Goal: Task Accomplishment & Management: Use online tool/utility

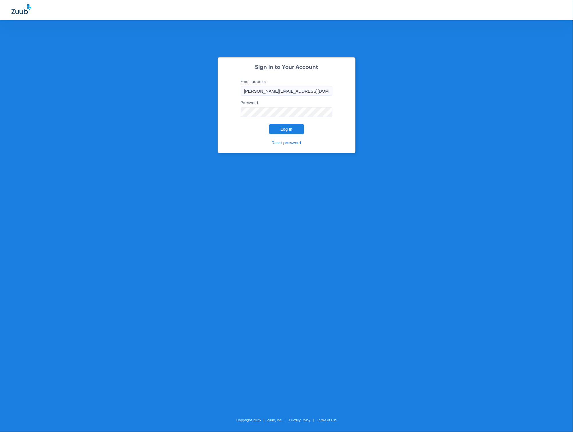
click at [298, 133] on button "Log In" at bounding box center [286, 129] width 35 height 10
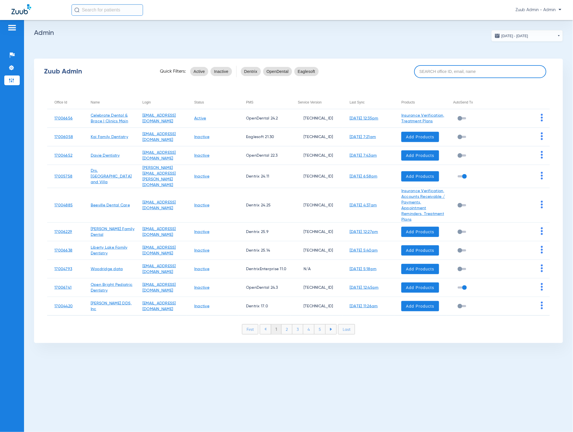
click at [464, 74] on input at bounding box center [480, 71] width 132 height 13
paste input "17007104"
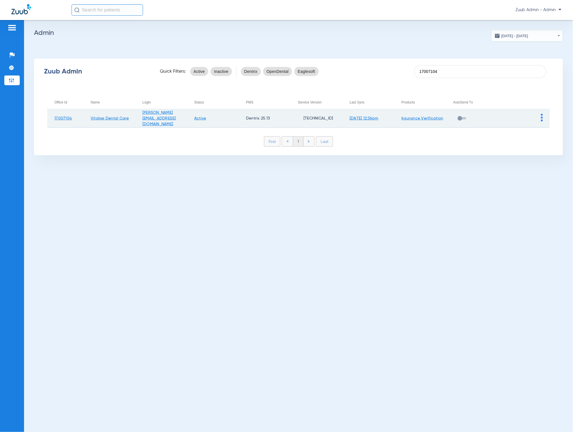
type input "17007104"
click at [369, 119] on link "[DATE] 12:36pm" at bounding box center [364, 118] width 29 height 4
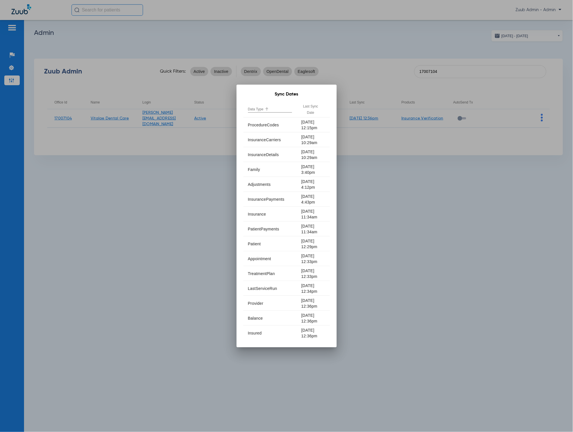
click at [384, 189] on div at bounding box center [286, 216] width 573 height 432
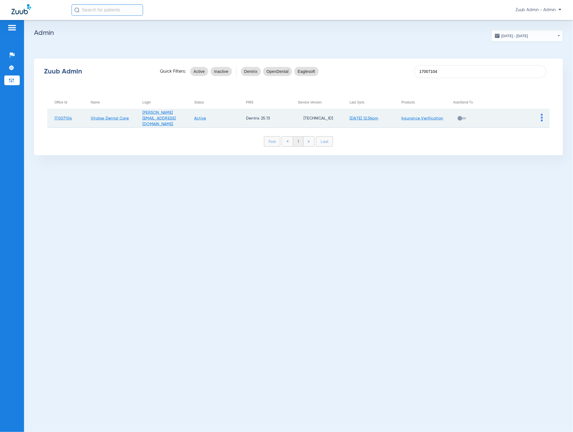
click at [543, 117] on img at bounding box center [542, 118] width 2 height 8
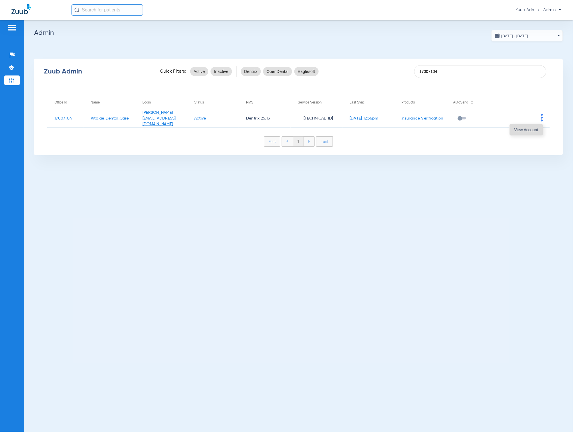
click at [533, 131] on span "View Account" at bounding box center [526, 130] width 24 height 4
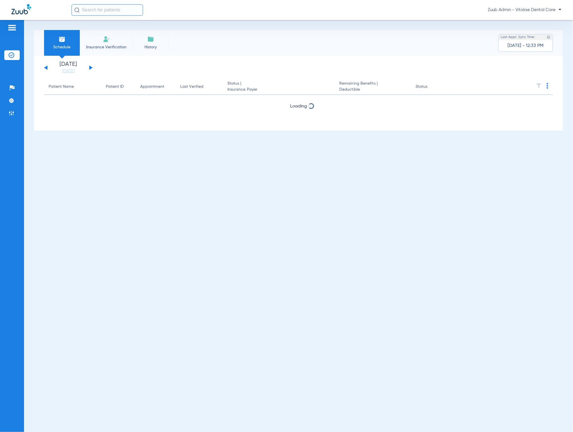
click at [392, 116] on app-appointment-list "Patient Name Patient ID Appointment Last Verified Status | Insurance Payer Rema…" at bounding box center [298, 102] width 509 height 46
click at [89, 68] on button at bounding box center [90, 68] width 3 height 4
click at [90, 68] on button at bounding box center [90, 68] width 3 height 4
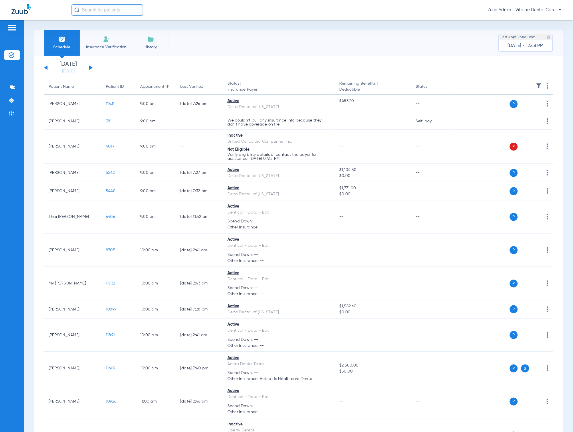
click at [91, 68] on button at bounding box center [90, 68] width 3 height 4
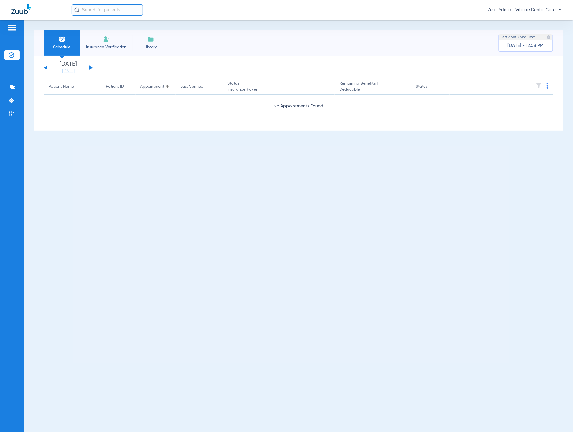
click at [92, 67] on div "Tuesday 06-17-2025 Wednesday 06-18-2025 Thursday 06-19-2025 Friday 06-20-2025 S…" at bounding box center [68, 68] width 49 height 13
click at [91, 67] on button at bounding box center [90, 68] width 3 height 4
click at [23, 101] on div "Patients Insurance Verification Setup Help Center Settings Admin" at bounding box center [12, 236] width 24 height 432
click at [92, 68] on div "[DATE] [DATE] [DATE] [DATE] [DATE] [DATE] [DATE] [DATE] [DATE] [DATE] [DATE] [D…" at bounding box center [68, 68] width 49 height 13
click at [92, 68] on button at bounding box center [90, 68] width 3 height 4
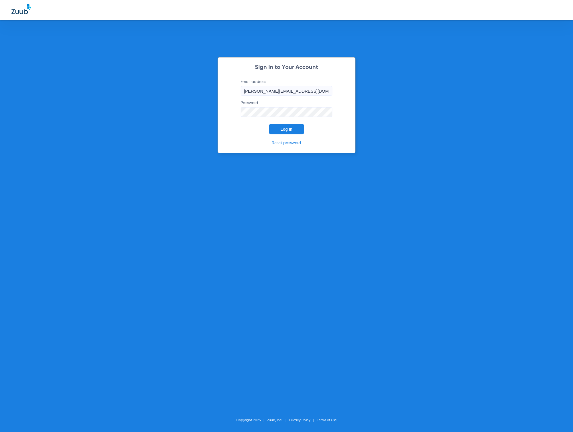
click at [293, 132] on button "Log In" at bounding box center [286, 129] width 35 height 10
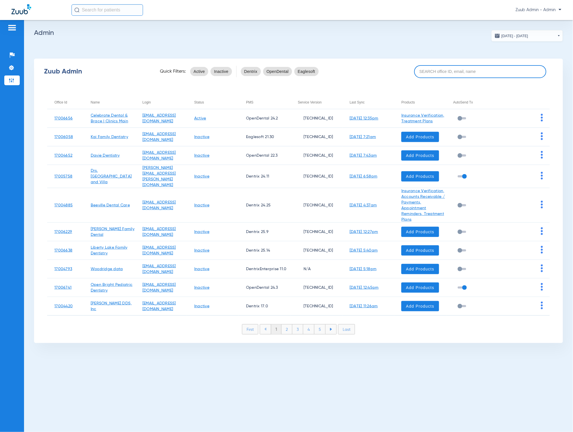
click at [465, 72] on input at bounding box center [480, 71] width 132 height 13
paste input "Juneau"
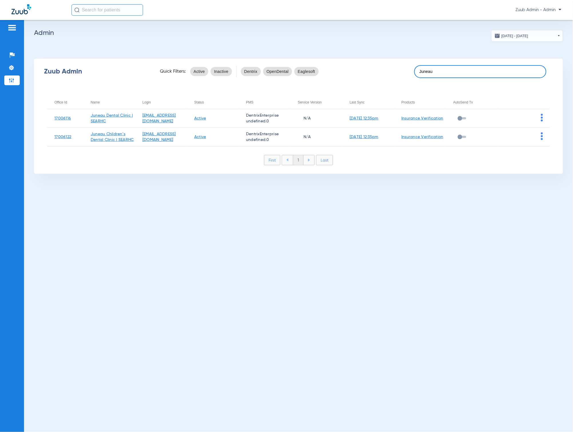
click at [456, 69] on input "Juneau" at bounding box center [480, 71] width 132 height 13
paste input "17006116"
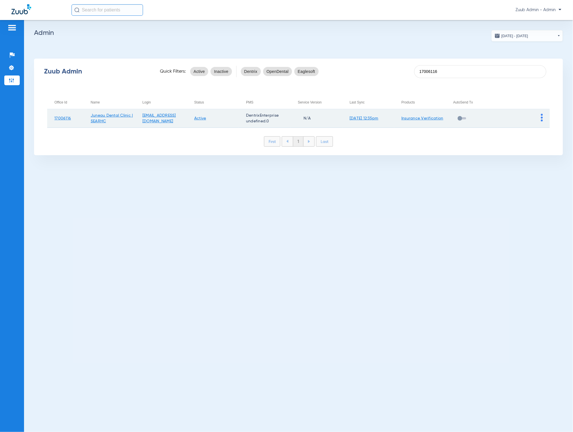
type input "17006116"
click at [541, 118] on img at bounding box center [542, 118] width 2 height 8
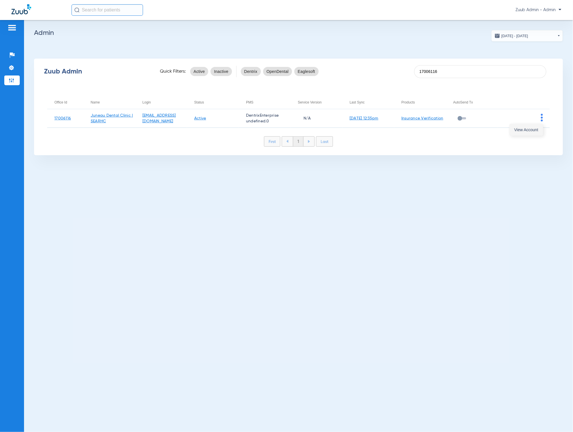
click at [536, 128] on span "View Account" at bounding box center [526, 130] width 24 height 4
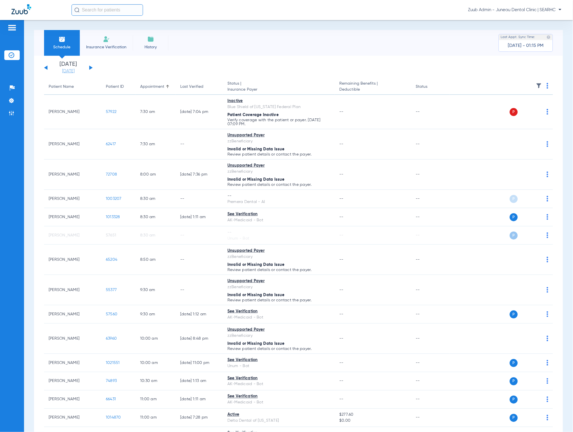
click at [69, 73] on link "[DATE]" at bounding box center [68, 71] width 34 height 6
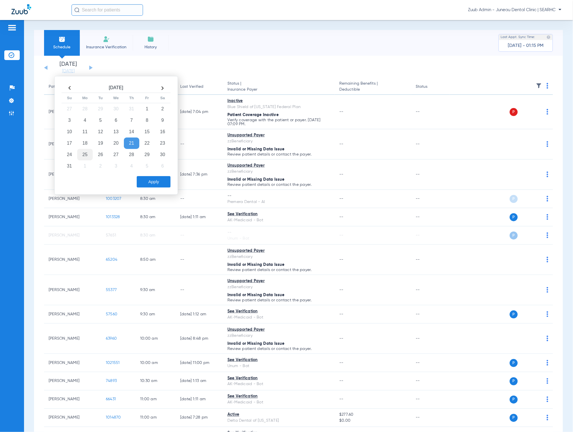
click at [90, 154] on td "25" at bounding box center [84, 154] width 15 height 11
click at [159, 179] on button "Apply" at bounding box center [154, 181] width 34 height 11
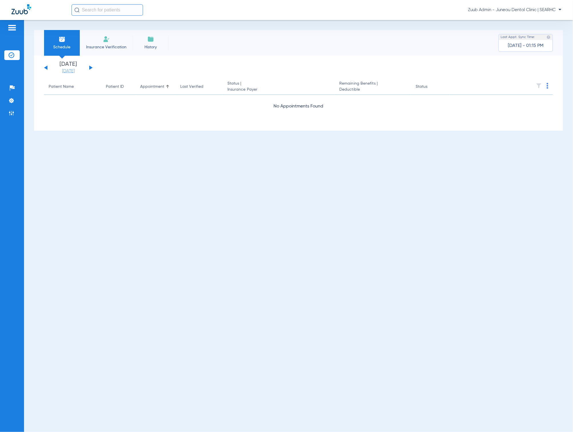
click at [78, 71] on link "[DATE]" at bounding box center [68, 71] width 34 height 6
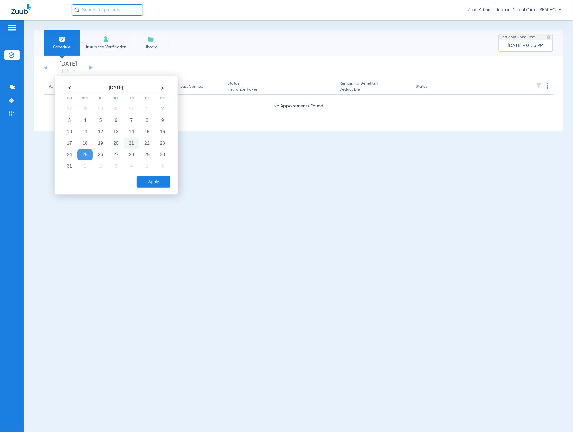
click at [127, 146] on td "21" at bounding box center [131, 143] width 15 height 11
click at [165, 184] on button "Apply" at bounding box center [154, 181] width 34 height 11
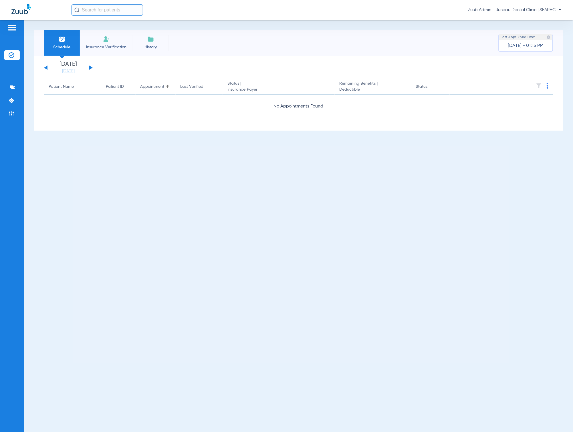
click at [92, 69] on div "[DATE] [DATE] [DATE] [DATE] [DATE] [DATE] [DATE] [DATE] [DATE] [DATE] [DATE] [D…" at bounding box center [68, 68] width 49 height 13
click at [90, 67] on button at bounding box center [90, 68] width 3 height 4
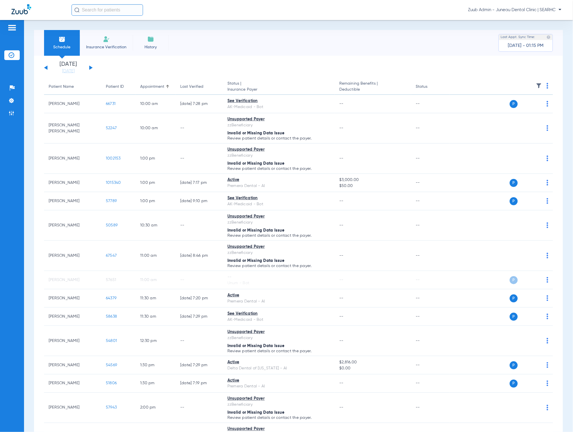
click at [45, 68] on button at bounding box center [45, 68] width 3 height 4
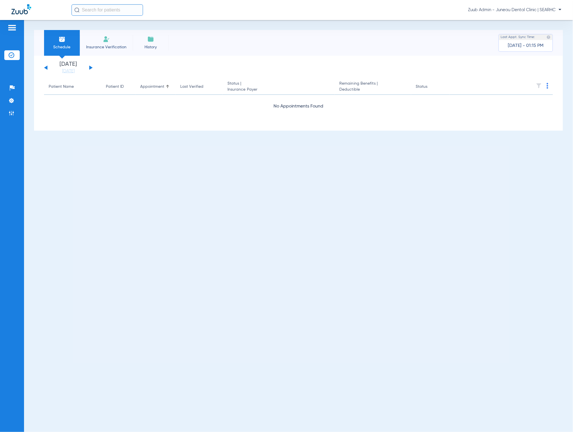
click at [47, 68] on button at bounding box center [45, 68] width 3 height 4
click at [72, 72] on link "[DATE]" at bounding box center [68, 71] width 34 height 6
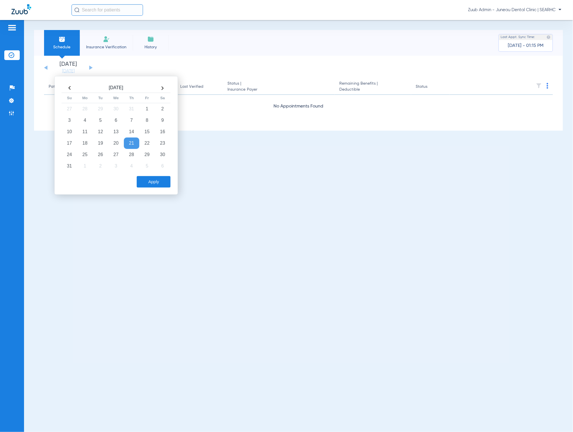
click at [133, 142] on td "21" at bounding box center [131, 143] width 15 height 11
click at [159, 183] on button "Apply" at bounding box center [154, 181] width 34 height 11
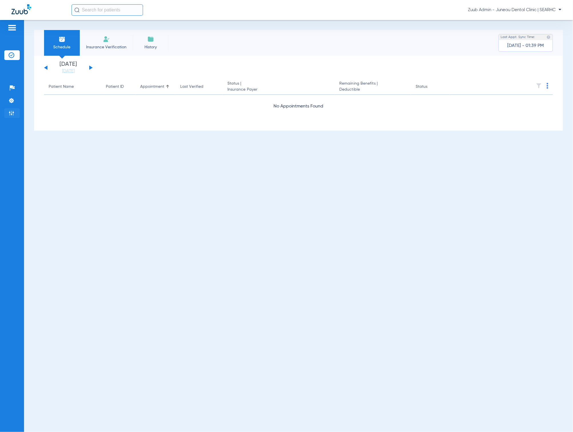
click at [13, 110] on li "Admin" at bounding box center [11, 113] width 15 height 10
click at [10, 117] on li "Admin" at bounding box center [11, 113] width 15 height 10
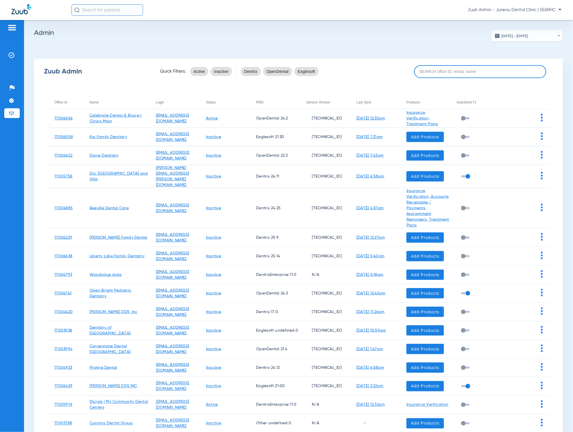
click at [485, 72] on input at bounding box center [480, 71] width 132 height 13
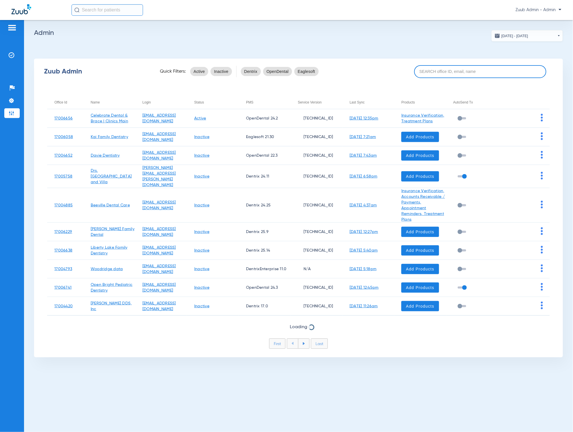
paste input "17007234"
type input "17007234"
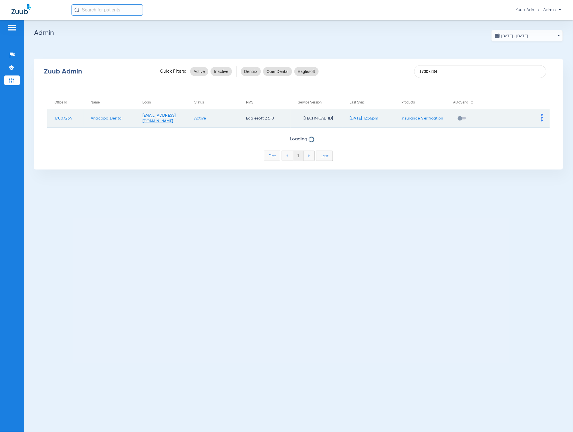
click at [542, 117] on img at bounding box center [542, 118] width 2 height 8
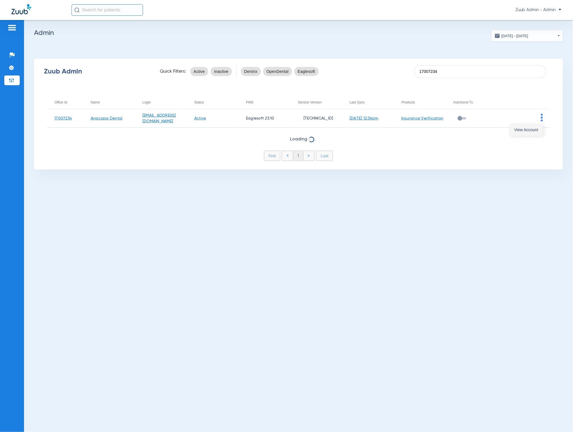
click at [537, 126] on button "View Account" at bounding box center [526, 129] width 33 height 11
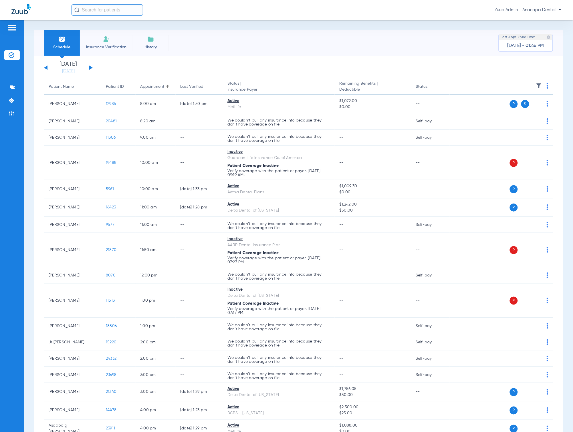
click at [109, 11] on input "text" at bounding box center [108, 9] width 72 height 11
type input "[PERSON_NAME]"
click at [110, 27] on td "[PERSON_NAME]" at bounding box center [94, 31] width 47 height 8
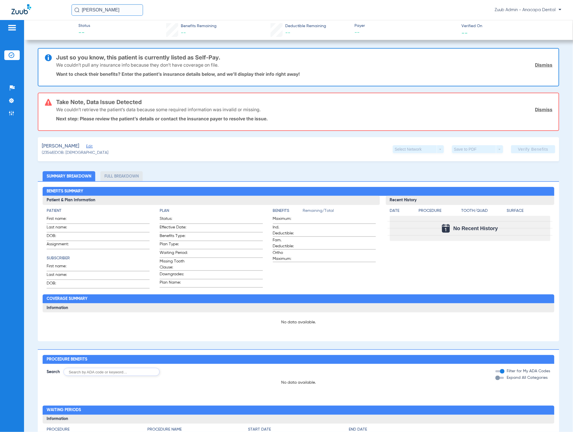
click at [89, 147] on div "[PERSON_NAME]" at bounding box center [75, 146] width 67 height 7
click at [91, 145] on span "Edit" at bounding box center [88, 147] width 5 height 5
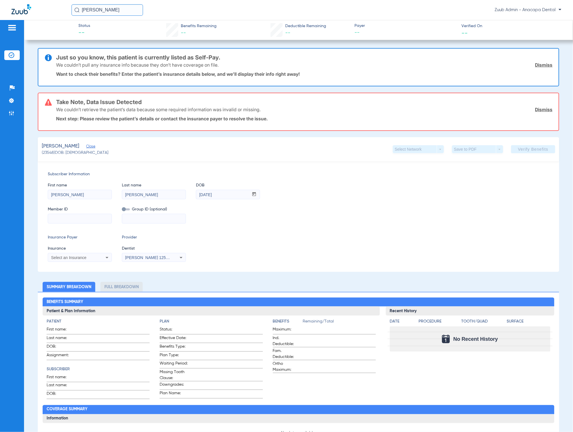
click at [535, 110] on link "Dismiss" at bounding box center [543, 110] width 17 height 6
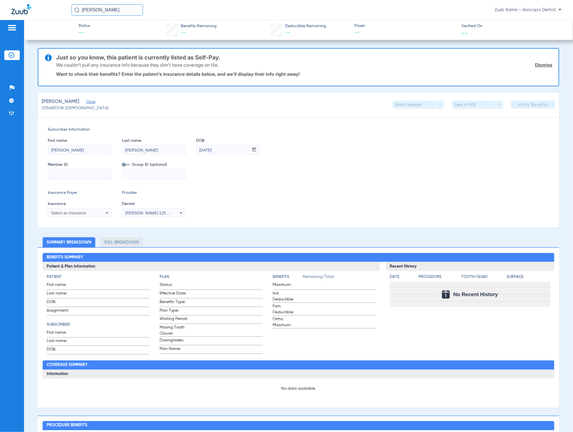
click at [12, 56] on img at bounding box center [12, 55] width 6 height 6
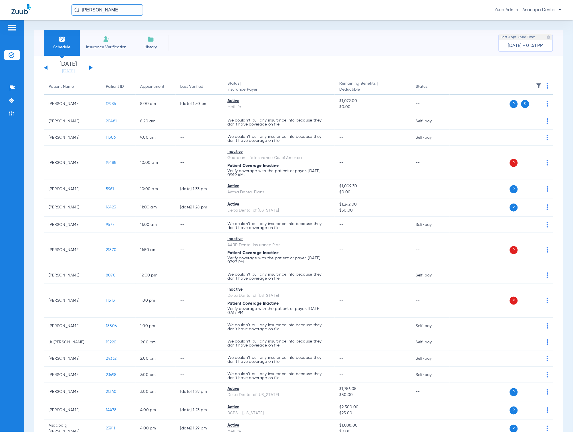
click at [110, 39] on li "Insurance Verification" at bounding box center [106, 43] width 53 height 26
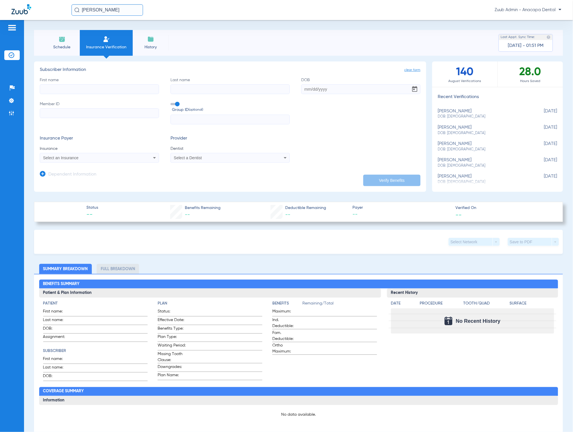
click at [489, 114] on div "[PERSON_NAME] DOB: [DEMOGRAPHIC_DATA]" at bounding box center [483, 114] width 91 height 11
type input "[PERSON_NAME]"
type input "[DATE]"
type input "jqu719w23712"
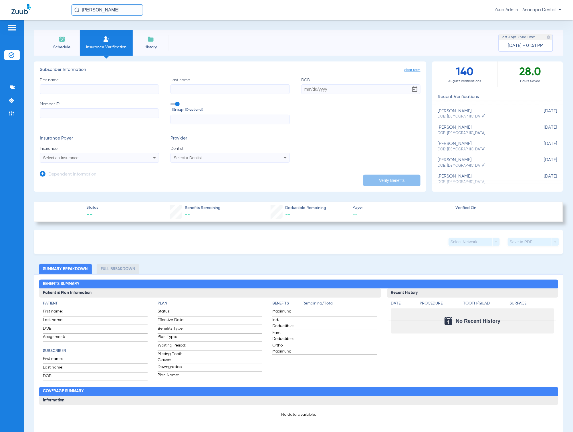
type input "u42680"
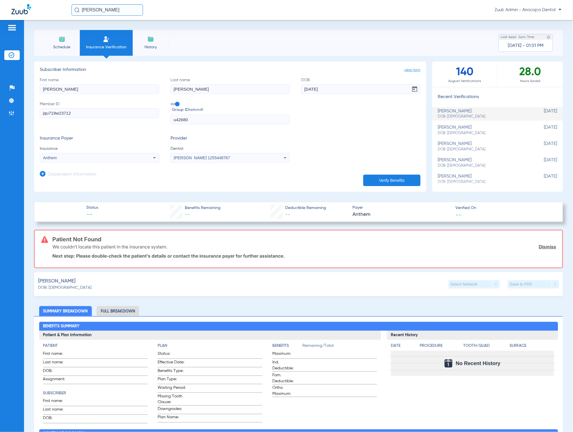
click at [110, 115] on input "jqu719w23712" at bounding box center [99, 113] width 119 height 10
click at [452, 128] on div "[PERSON_NAME] DOB: [DEMOGRAPHIC_DATA]" at bounding box center [483, 130] width 91 height 11
click at [456, 142] on div "[PERSON_NAME] DOB: [DEMOGRAPHIC_DATA]" at bounding box center [483, 146] width 91 height 11
type input "JQU719W23712"
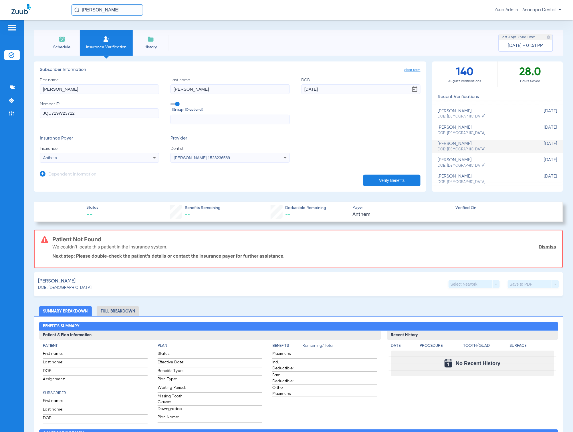
click at [105, 88] on input "[PERSON_NAME]" at bounding box center [99, 89] width 119 height 10
type input "[PERSON_NAME]"
click at [90, 152] on app-form-autocomplete "Insurance Anthem" at bounding box center [99, 154] width 119 height 17
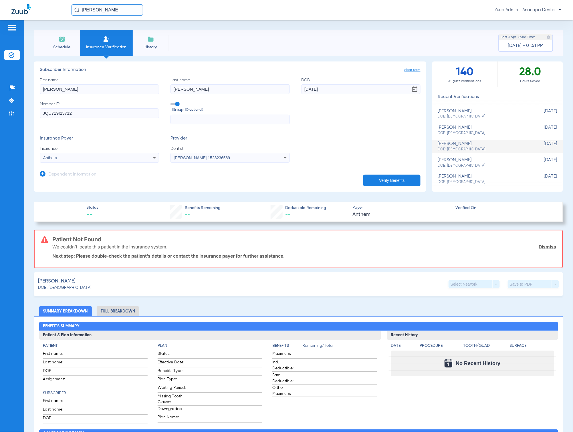
click at [90, 153] on mat-select "Anthem" at bounding box center [99, 158] width 119 height 10
click at [91, 155] on div "Anthem" at bounding box center [99, 158] width 119 height 7
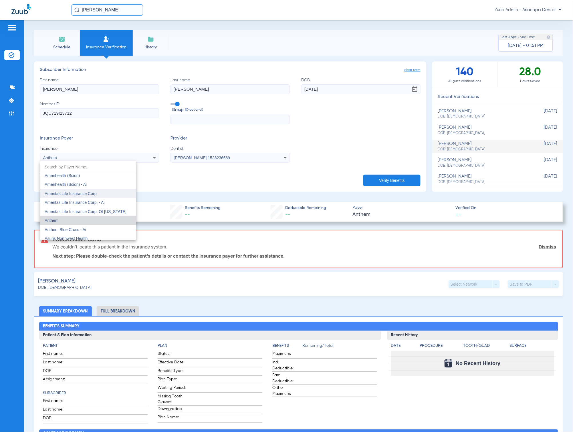
scroll to position [201, 0]
click at [104, 217] on mat-option "Anthem Blue Cross - Ai" at bounding box center [88, 220] width 96 height 9
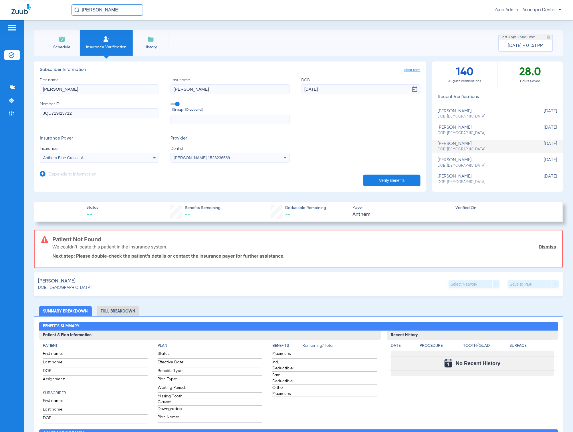
click at [373, 183] on button "Verify Benefits" at bounding box center [391, 180] width 57 height 11
click at [391, 178] on button "Verify Benefits" at bounding box center [391, 180] width 57 height 11
click at [390, 171] on app-dependent-form "Dependent Information" at bounding box center [230, 172] width 381 height 19
click at [391, 181] on button "Verify Benefits" at bounding box center [391, 180] width 57 height 11
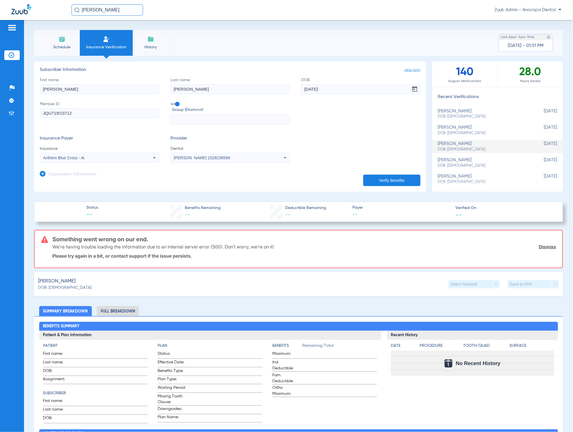
click at [391, 181] on button "Verify Benefits" at bounding box center [391, 180] width 57 height 11
click at [375, 180] on button "Verify Benefits" at bounding box center [391, 180] width 57 height 11
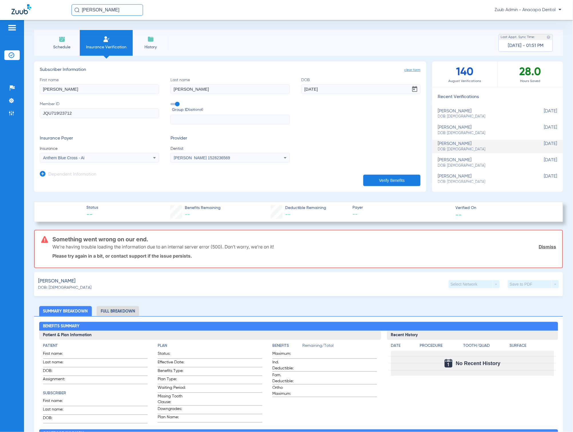
click at [375, 180] on button "Verify Benefits" at bounding box center [391, 180] width 57 height 11
click at [458, 128] on div "[PERSON_NAME] DOB: [DEMOGRAPHIC_DATA]" at bounding box center [483, 130] width 91 height 11
type input "jqu719w23712"
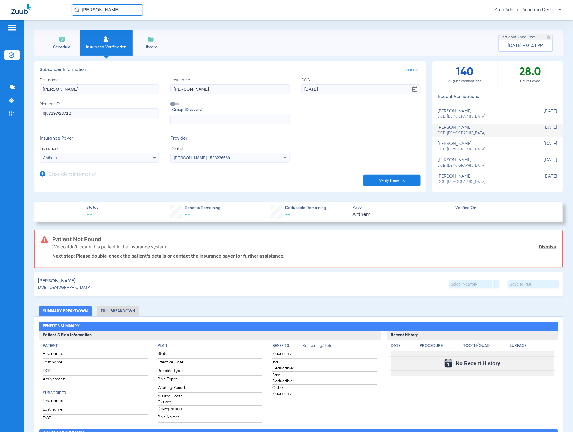
click at [93, 156] on div "Anthem" at bounding box center [88, 158] width 90 height 4
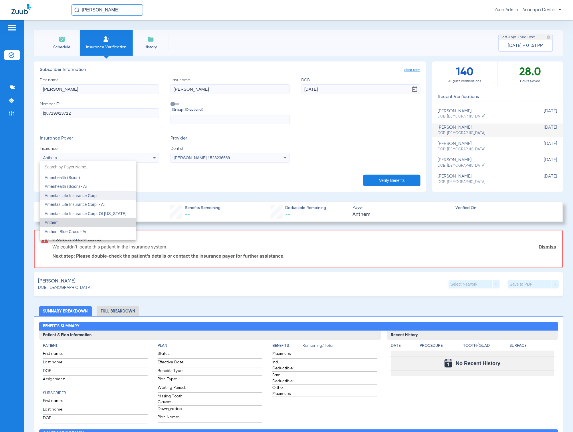
scroll to position [200, 0]
click at [91, 221] on mat-option "Anthem Blue Cross - Ai" at bounding box center [88, 221] width 96 height 9
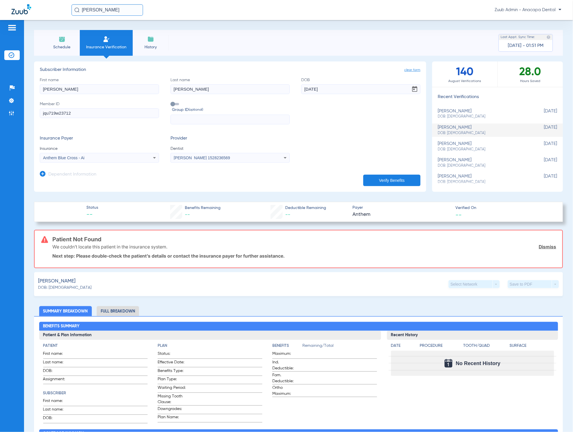
click at [388, 183] on button "Verify Benefits" at bounding box center [391, 180] width 57 height 11
click at [384, 179] on button "Verify Benefits" at bounding box center [391, 180] width 57 height 11
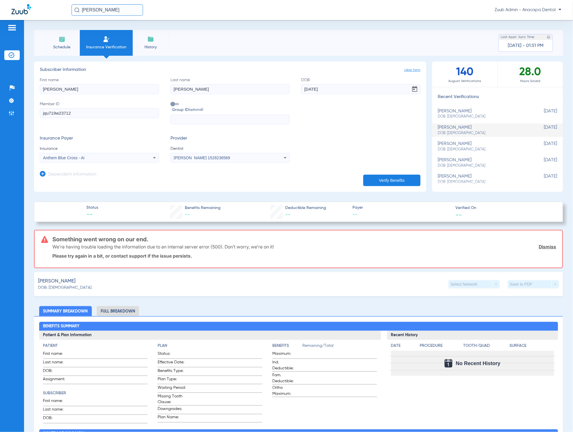
click at [384, 179] on button "Verify Benefits" at bounding box center [391, 180] width 57 height 11
click at [121, 6] on input "[PERSON_NAME]" at bounding box center [108, 9] width 72 height 11
click at [134, 34] on td "[DATE]" at bounding box center [142, 31] width 17 height 8
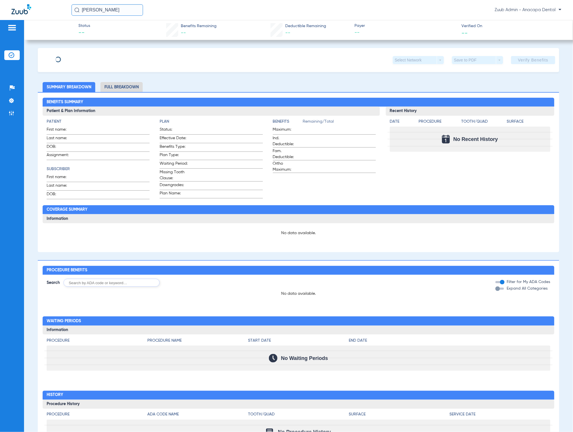
type input "[PERSON_NAME]"
type input "[DATE]"
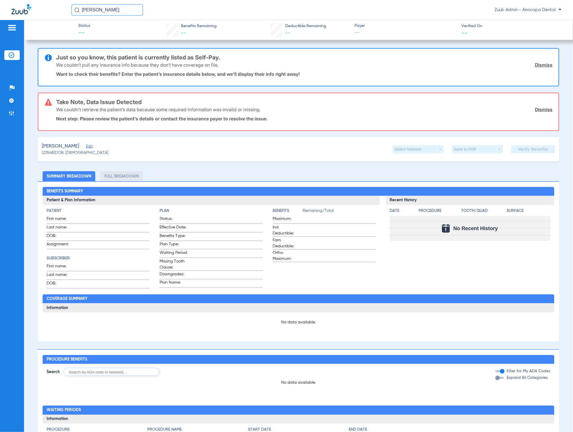
click at [91, 146] on span "Edit" at bounding box center [88, 147] width 5 height 5
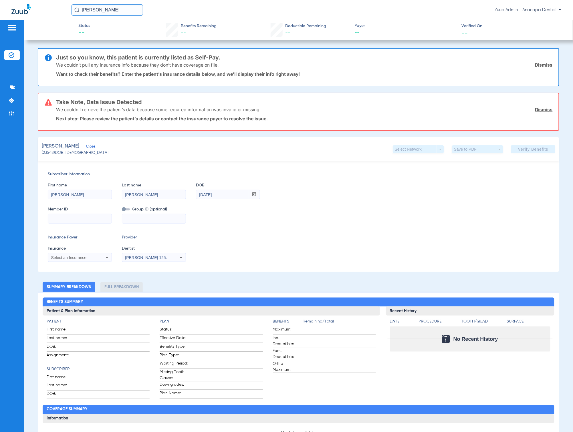
click at [94, 217] on input at bounding box center [80, 218] width 64 height 9
type input "JQU719W23712"
click at [125, 219] on input at bounding box center [154, 218] width 64 height 9
click at [132, 219] on input at bounding box center [154, 218] width 64 height 9
click at [102, 255] on div "Select an Insurance" at bounding box center [80, 257] width 64 height 7
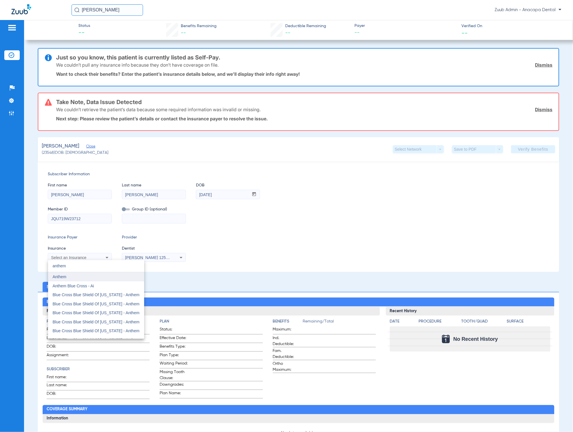
type input "anthem"
click at [127, 278] on mat-option "Anthem" at bounding box center [96, 276] width 96 height 9
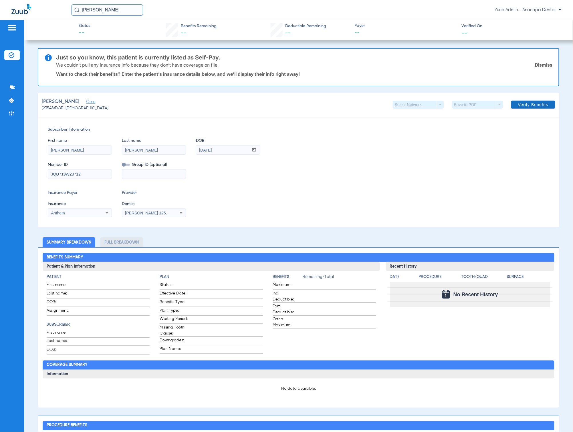
click at [518, 102] on span "Verify Benefits" at bounding box center [533, 104] width 30 height 5
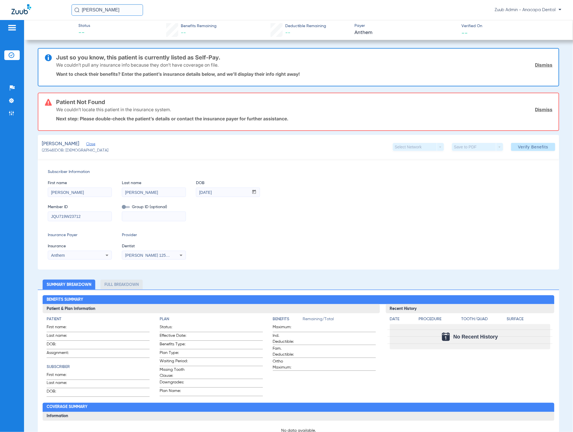
click at [94, 251] on mat-select "Anthem" at bounding box center [80, 255] width 64 height 9
click at [94, 252] on div "Anthem" at bounding box center [80, 255] width 64 height 7
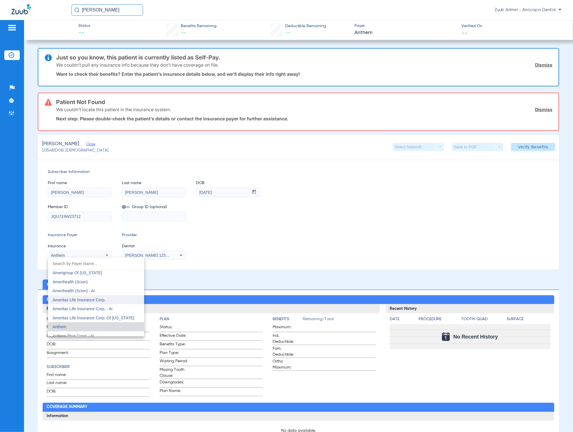
scroll to position [189, 0]
click at [91, 326] on span "Anthem Blue Cross - Ai" at bounding box center [73, 328] width 41 height 5
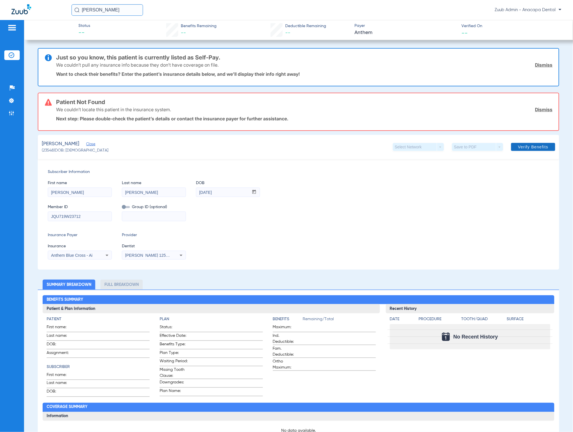
click at [520, 148] on span "Verify Benefits" at bounding box center [533, 147] width 30 height 5
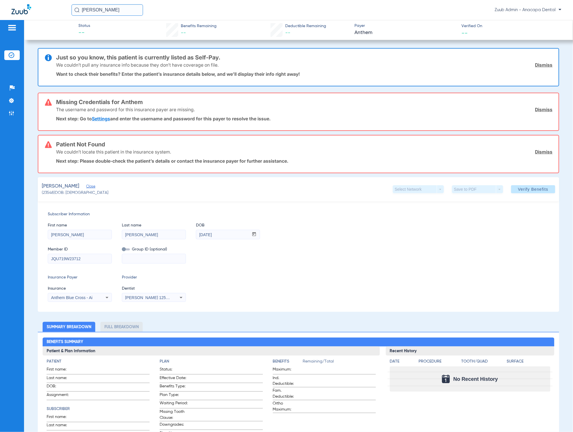
click at [208, 167] on div "Patient Not Found We couldn’t locate this patient in the insurance system. Dism…" at bounding box center [304, 154] width 497 height 37
click at [105, 300] on mat-select "Anthem Blue Cross - Ai" at bounding box center [80, 297] width 64 height 9
click at [104, 298] on icon at bounding box center [107, 297] width 7 height 7
click at [104, 298] on body "[PERSON_NAME] Admin - Anacapa Dental Patients Insurance Verification Setup Help…" at bounding box center [286, 216] width 573 height 432
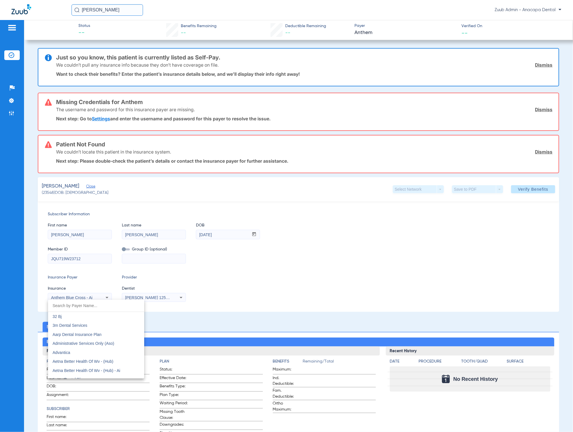
scroll to position [185, 0]
click at [100, 367] on mat-option "Anthem" at bounding box center [96, 365] width 96 height 9
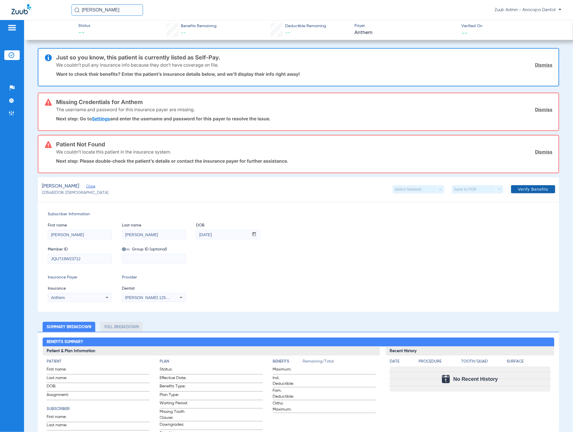
click at [526, 185] on span at bounding box center [533, 190] width 44 height 14
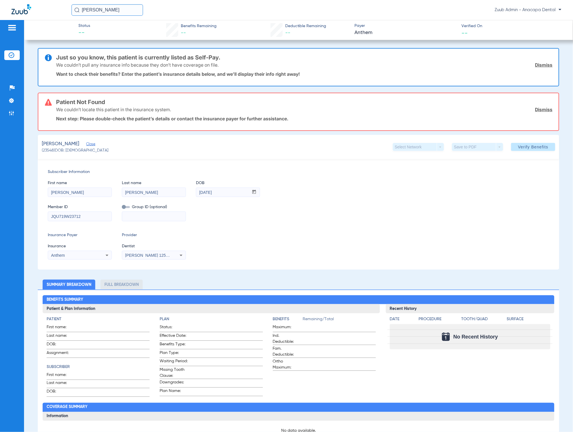
click at [90, 259] on mat-select "Anthem" at bounding box center [80, 255] width 64 height 9
click at [91, 257] on div "Anthem" at bounding box center [74, 256] width 46 height 4
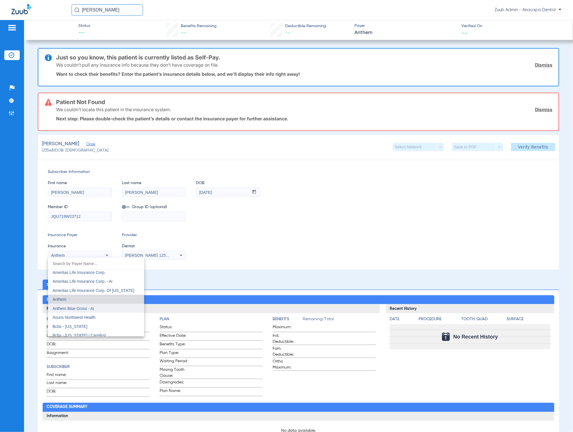
scroll to position [210, 0]
click at [106, 305] on mat-option "Anthem Blue Cross - Ai" at bounding box center [96, 308] width 96 height 9
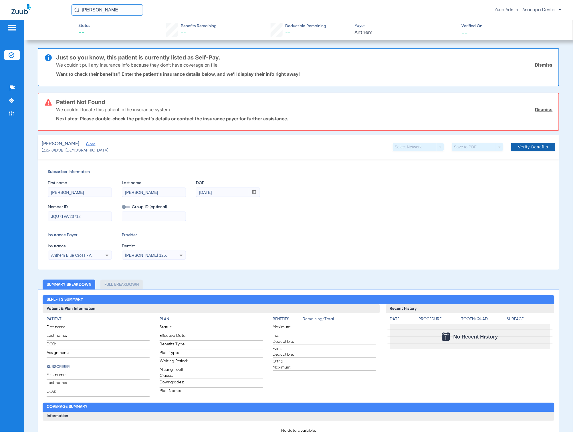
click at [524, 145] on span "Verify Benefits" at bounding box center [533, 147] width 30 height 5
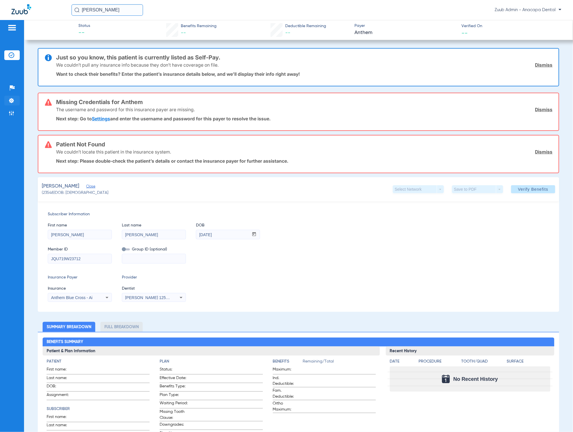
click at [13, 98] on img at bounding box center [12, 101] width 6 height 6
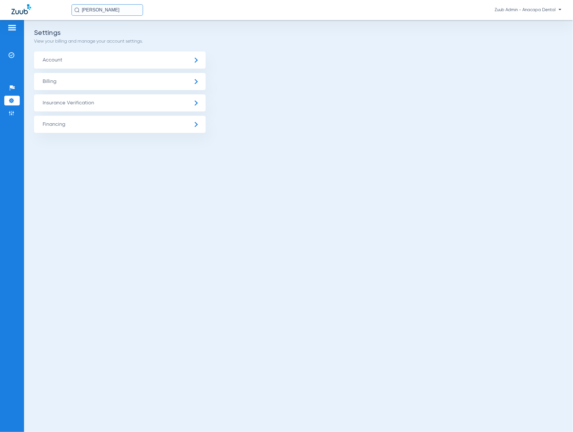
click at [63, 111] on span "Insurance Verification" at bounding box center [120, 102] width 172 height 17
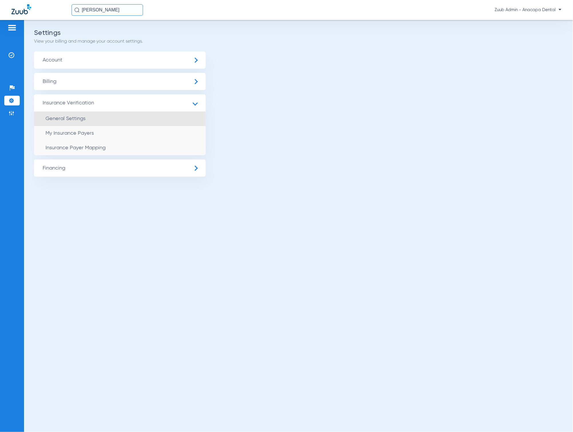
click at [80, 125] on li "General Settings" at bounding box center [120, 119] width 172 height 15
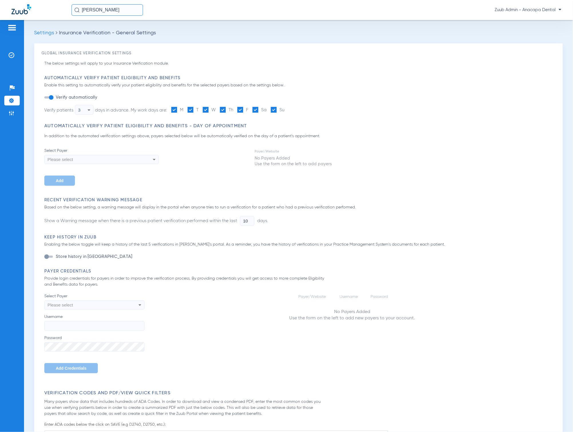
type input "5"
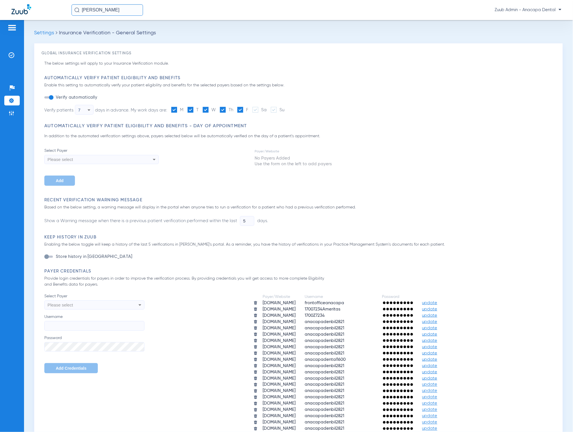
click at [113, 312] on div "Select Payer Please select Username Password Add Credentials" at bounding box center [94, 334] width 100 height 80
click at [113, 307] on div "Please select" at bounding box center [85, 305] width 75 height 10
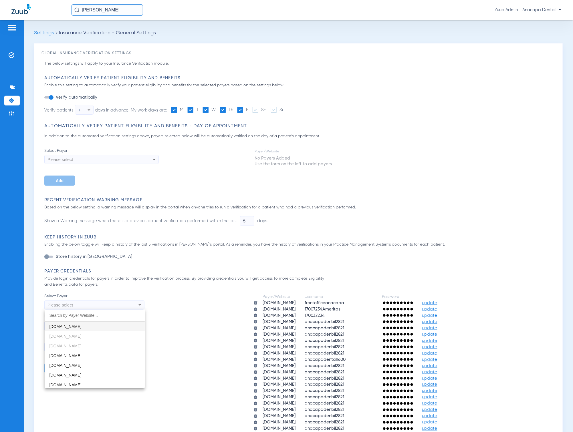
click at [12, 108] on div at bounding box center [286, 216] width 573 height 432
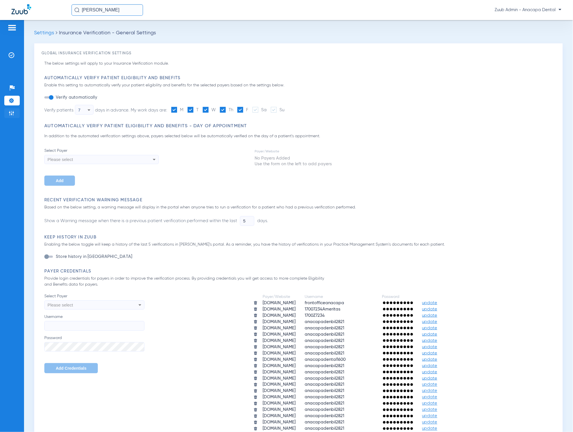
click at [12, 114] on img at bounding box center [12, 113] width 6 height 6
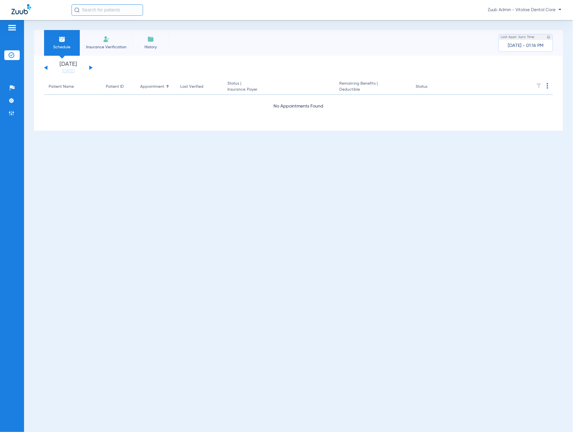
click at [90, 69] on button at bounding box center [90, 68] width 3 height 4
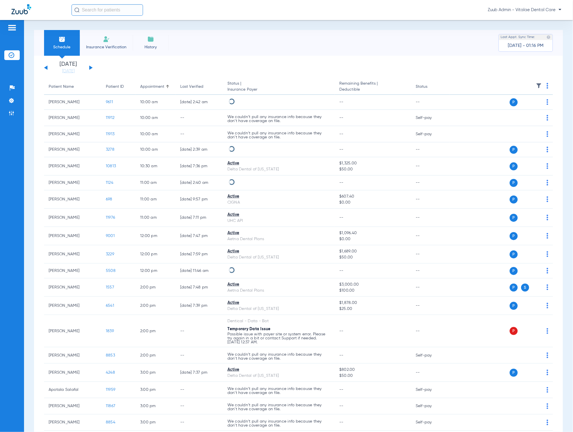
click at [46, 68] on button at bounding box center [45, 68] width 3 height 4
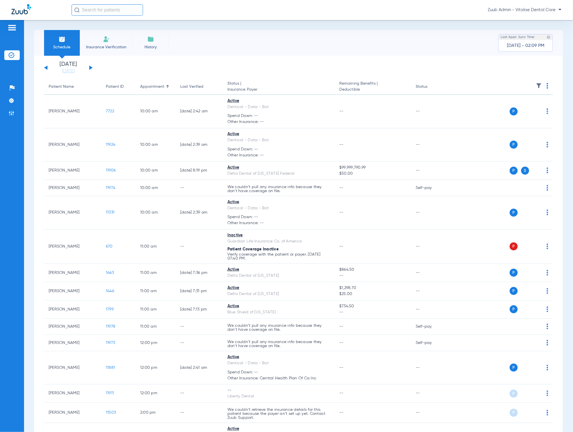
click at [91, 68] on button at bounding box center [90, 68] width 3 height 4
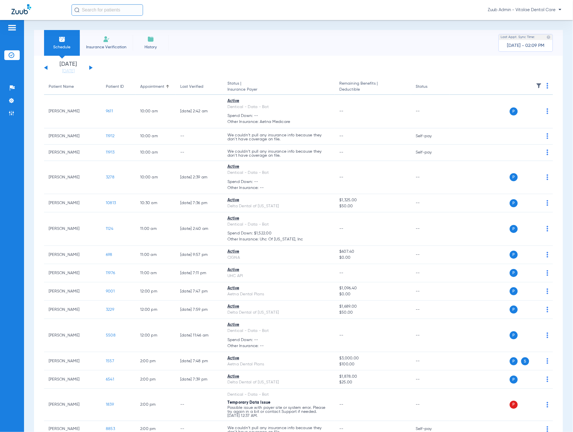
click at [91, 68] on button at bounding box center [90, 68] width 3 height 4
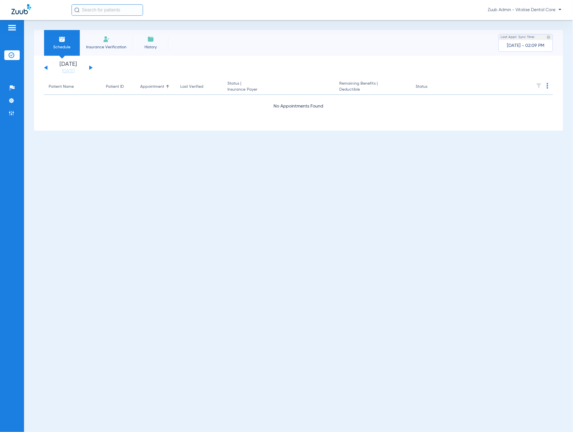
click at [91, 68] on button at bounding box center [90, 68] width 3 height 4
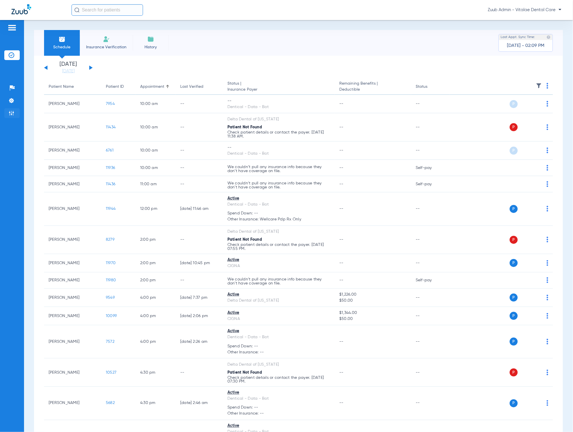
click at [13, 112] on img at bounding box center [12, 113] width 6 height 6
